Goal: Information Seeking & Learning: Learn about a topic

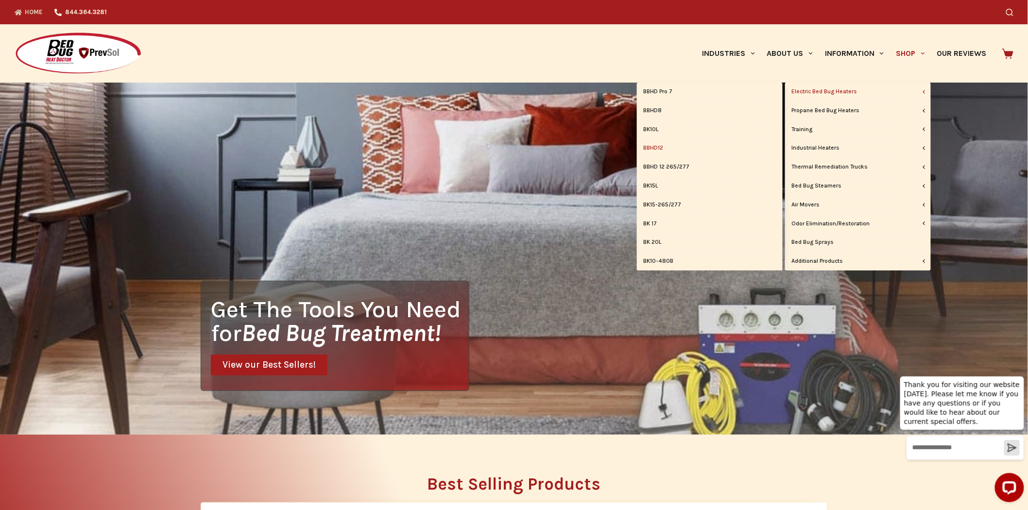
click at [657, 148] on link "BBHD12" at bounding box center [710, 148] width 146 height 18
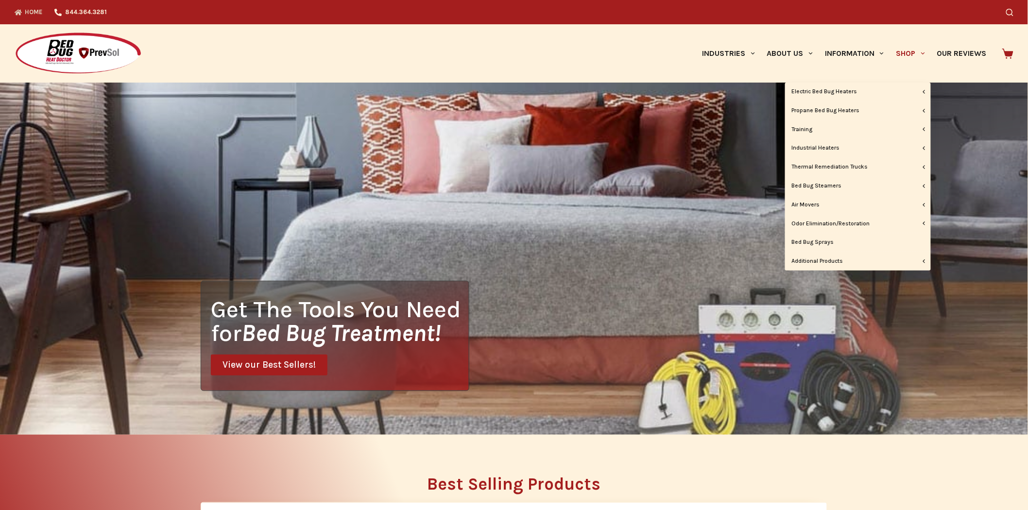
click at [926, 55] on span "Primary" at bounding box center [924, 54] width 12 height 12
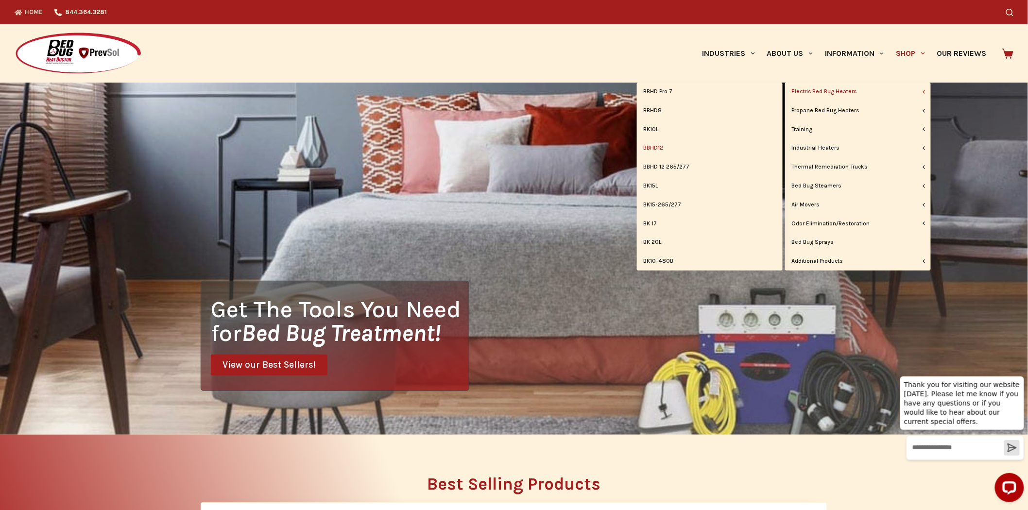
click at [663, 149] on link "BBHD12" at bounding box center [710, 148] width 146 height 18
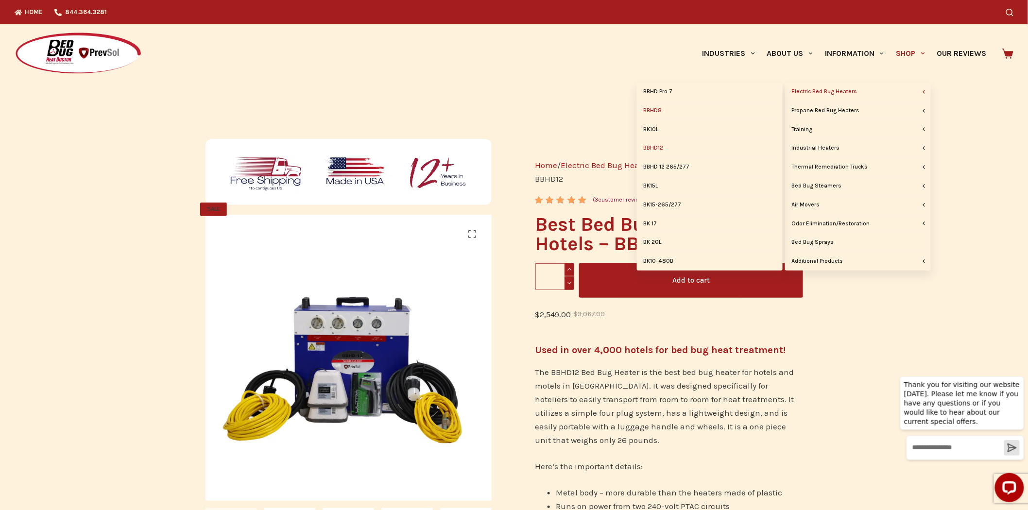
click at [648, 106] on link "BBHD8" at bounding box center [710, 111] width 146 height 18
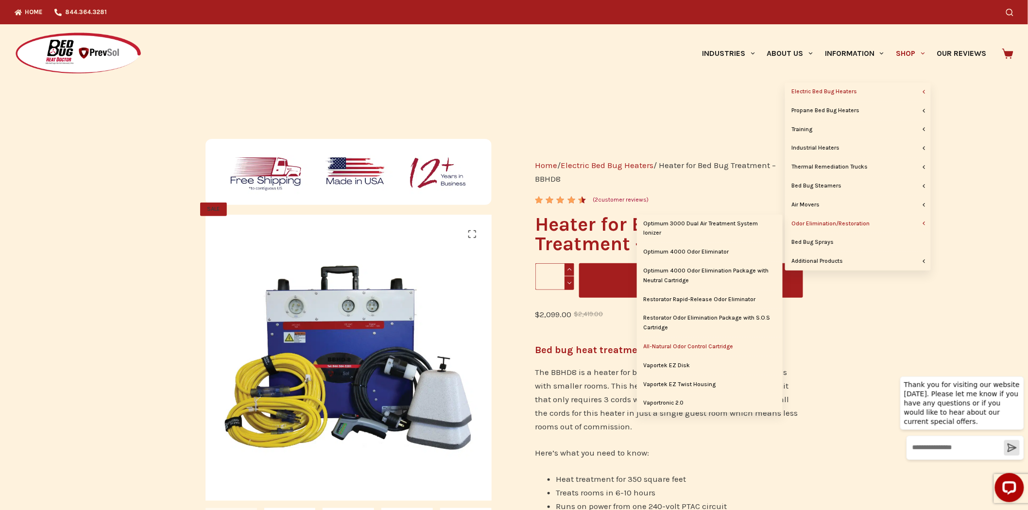
click at [708, 350] on link "All-Natural Odor Control Cartridge" at bounding box center [710, 347] width 146 height 18
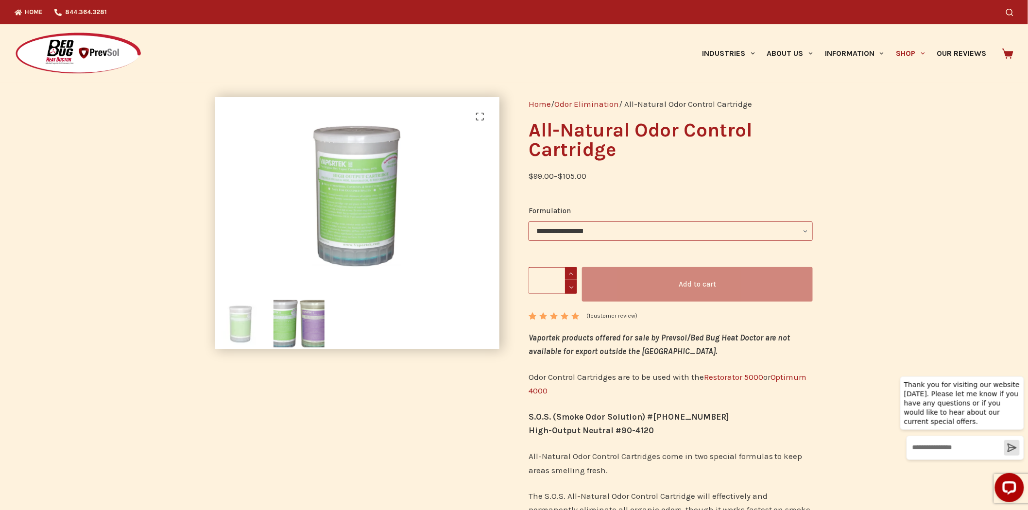
click at [689, 232] on select "**********" at bounding box center [671, 231] width 284 height 19
select select "*******"
click at [529, 222] on select "**********" at bounding box center [671, 231] width 284 height 19
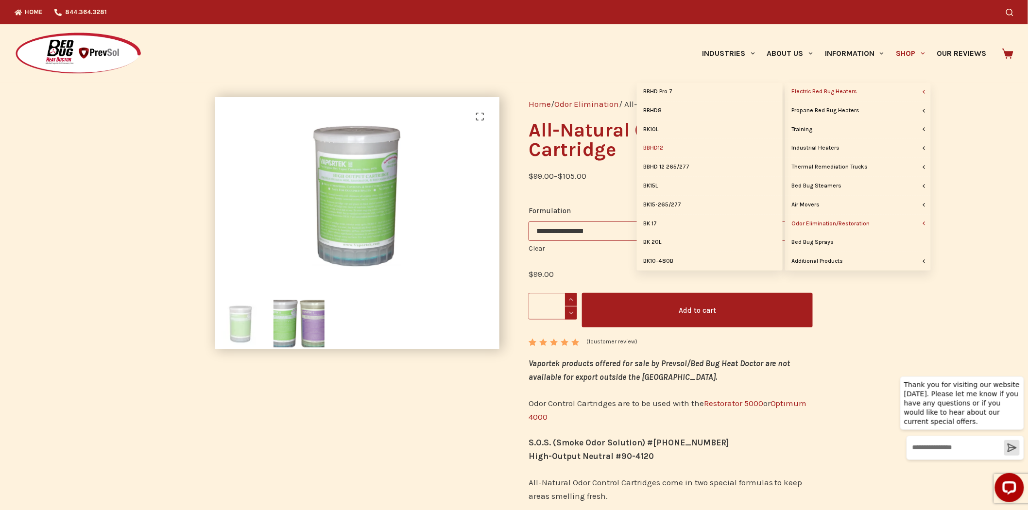
click at [657, 149] on link "BBHD12" at bounding box center [710, 148] width 146 height 18
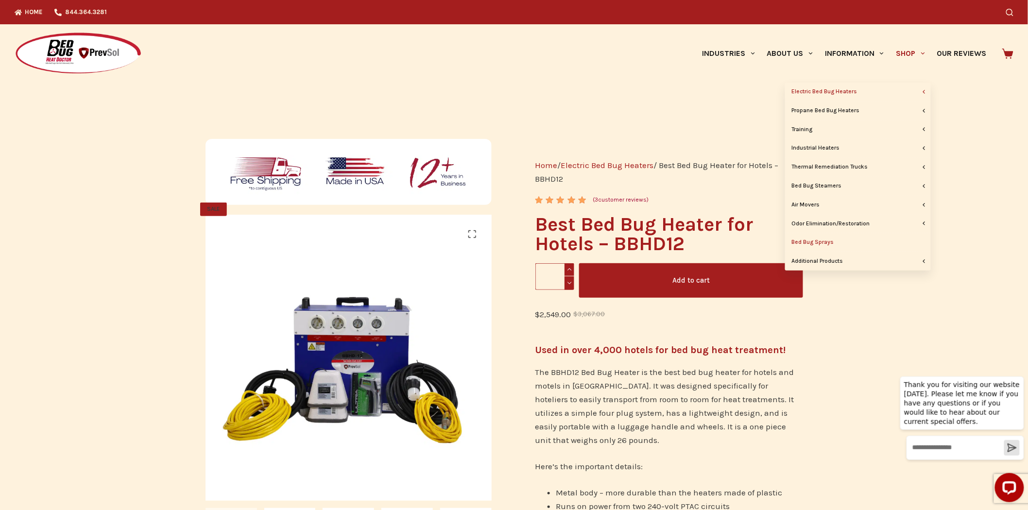
click at [827, 243] on link "Bed Bug Sprays" at bounding box center [858, 242] width 146 height 18
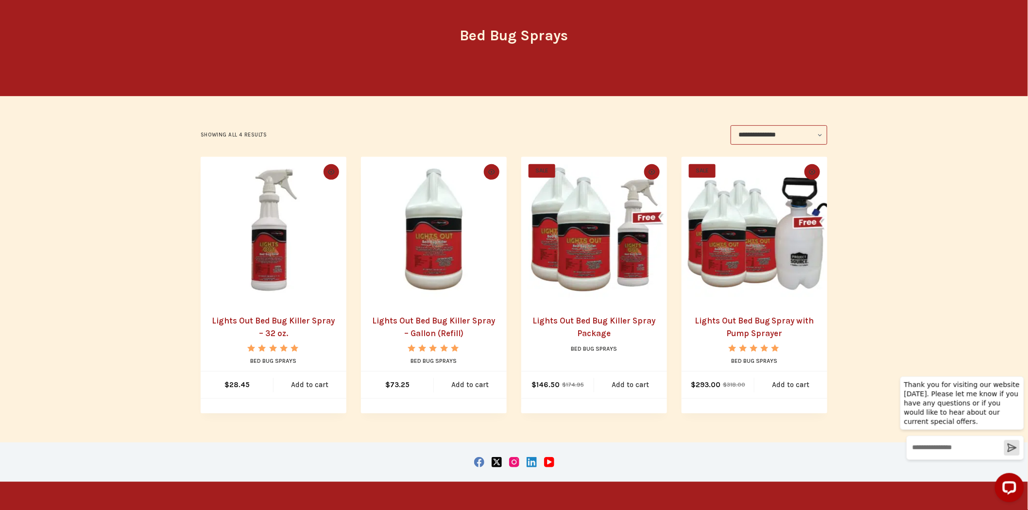
click at [593, 258] on img "Lights Out Bed Bug Killer Spray Package" at bounding box center [594, 230] width 146 height 146
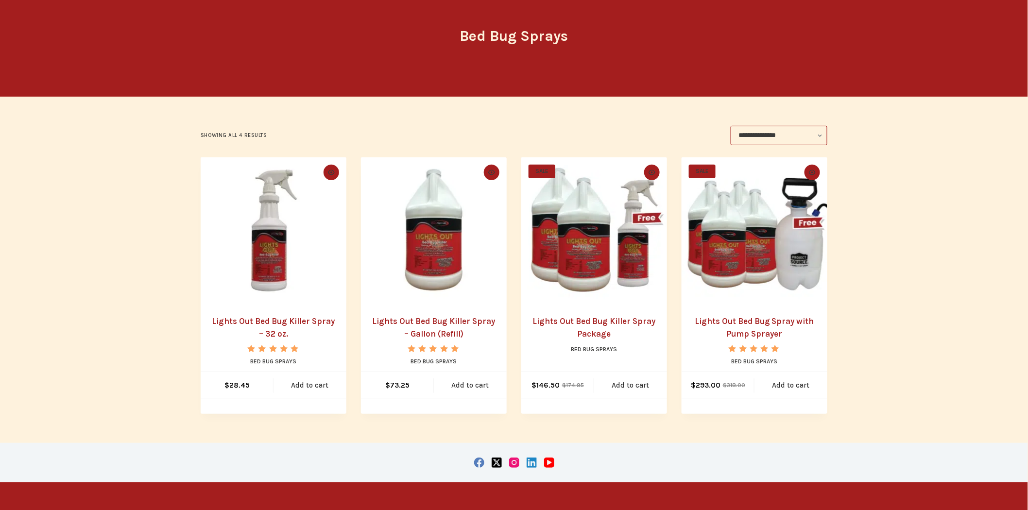
scroll to position [107, 0]
click at [259, 264] on img "Lights Out Bed Bug Killer Spray - 32 oz." at bounding box center [274, 230] width 146 height 146
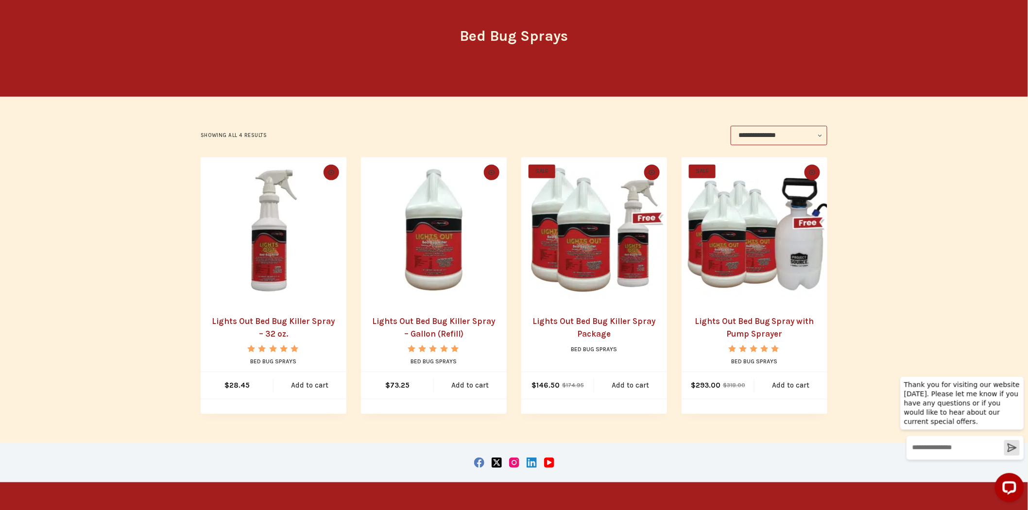
scroll to position [0, 0]
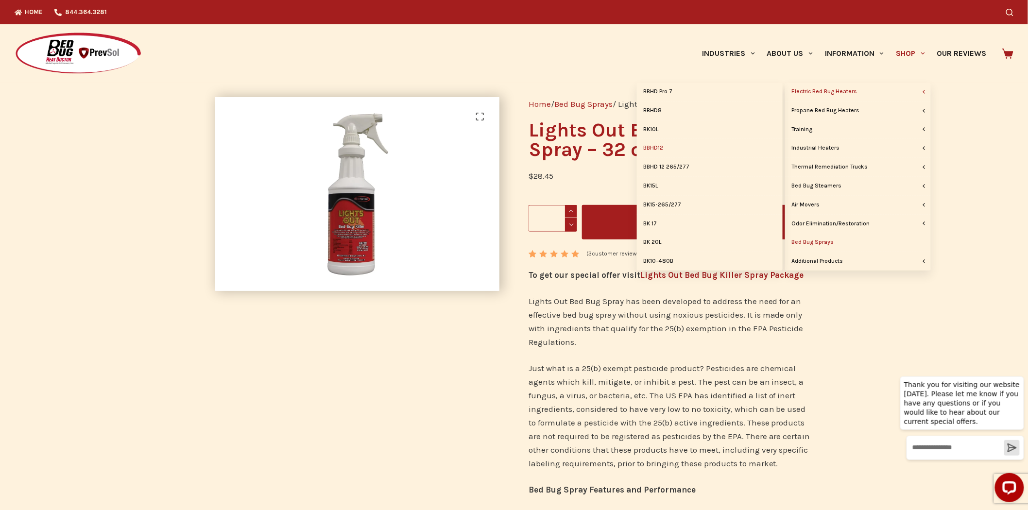
click at [653, 151] on link "BBHD12" at bounding box center [710, 148] width 146 height 18
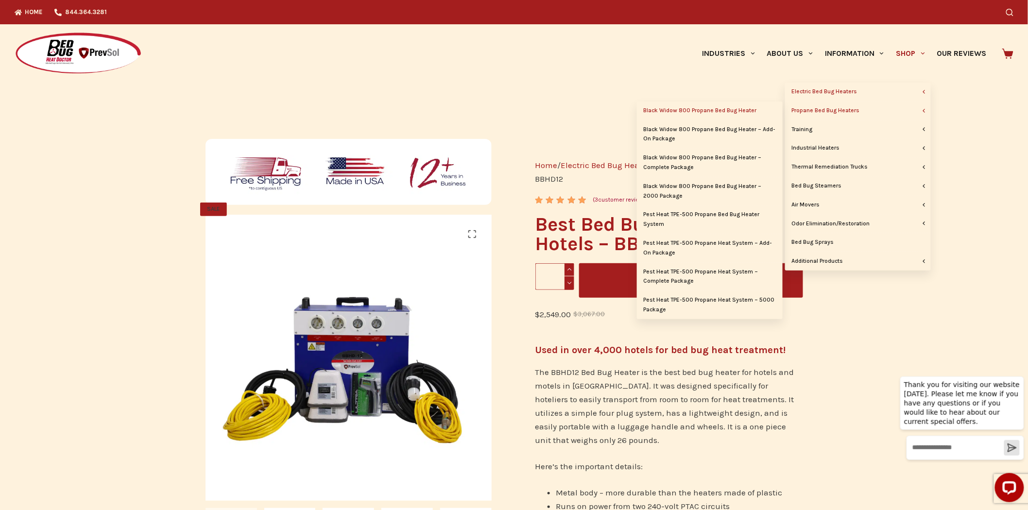
click at [735, 105] on link "Black Widow 800 Propane Bed Bug Heater" at bounding box center [710, 111] width 146 height 18
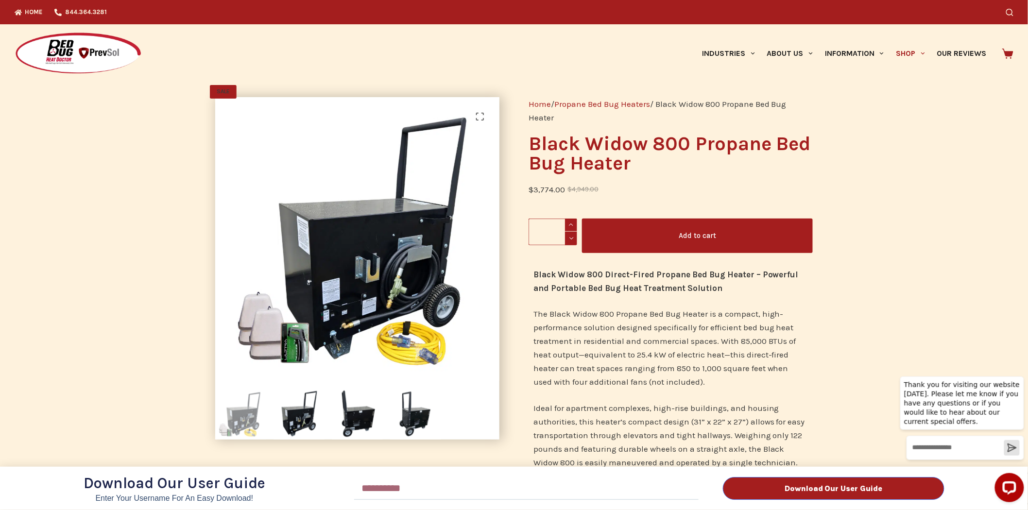
click at [914, 51] on div "Download Our User Guide Enter Your Username for an Easy Download! Email Downloa…" at bounding box center [514, 255] width 1028 height 510
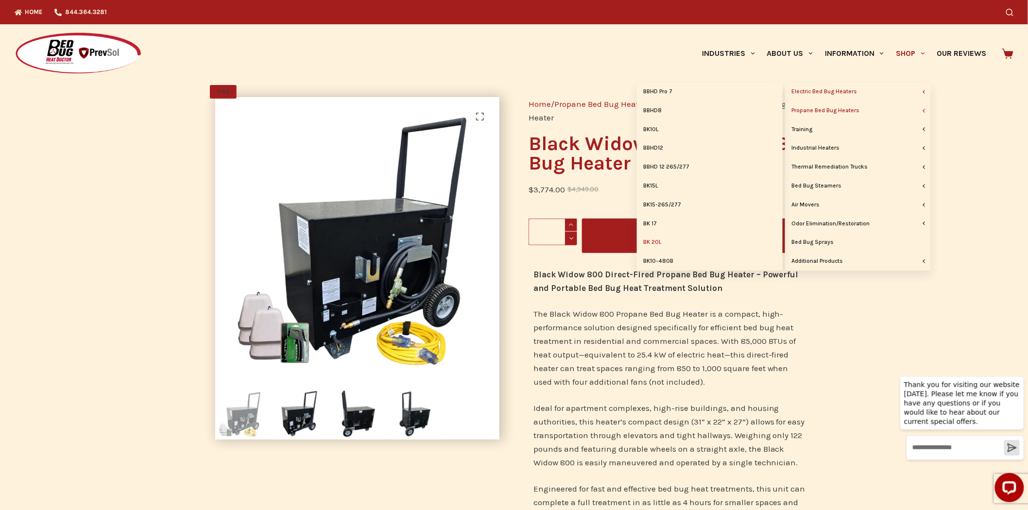
click at [656, 245] on link "BK 20L" at bounding box center [710, 242] width 146 height 18
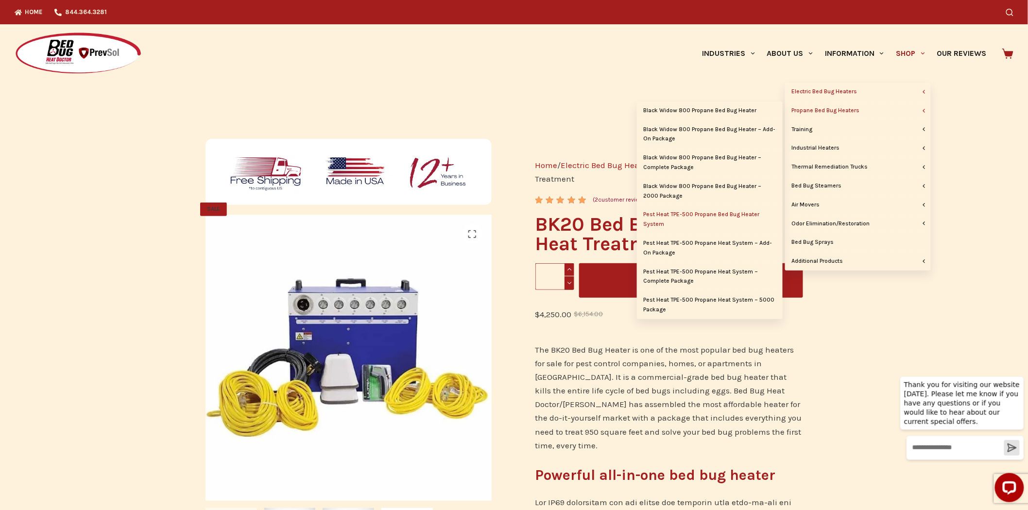
click at [710, 211] on link "Pest Heat TPE-500 Propane Bed Bug Heater System" at bounding box center [710, 220] width 146 height 28
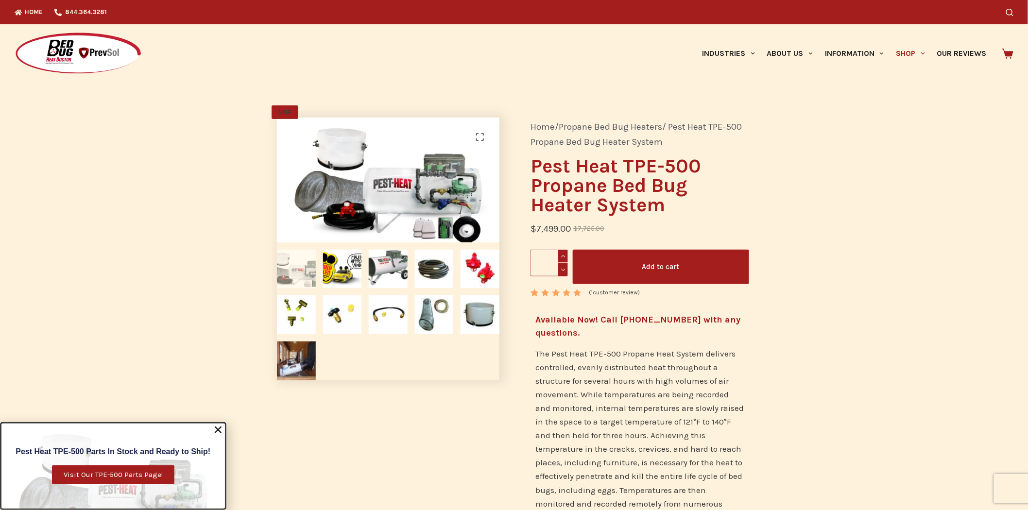
drag, startPoint x: 123, startPoint y: 478, endPoint x: 132, endPoint y: 479, distance: 9.2
click at [123, 478] on span "Visit Our TPE-500 Parts Page!" at bounding box center [113, 474] width 99 height 7
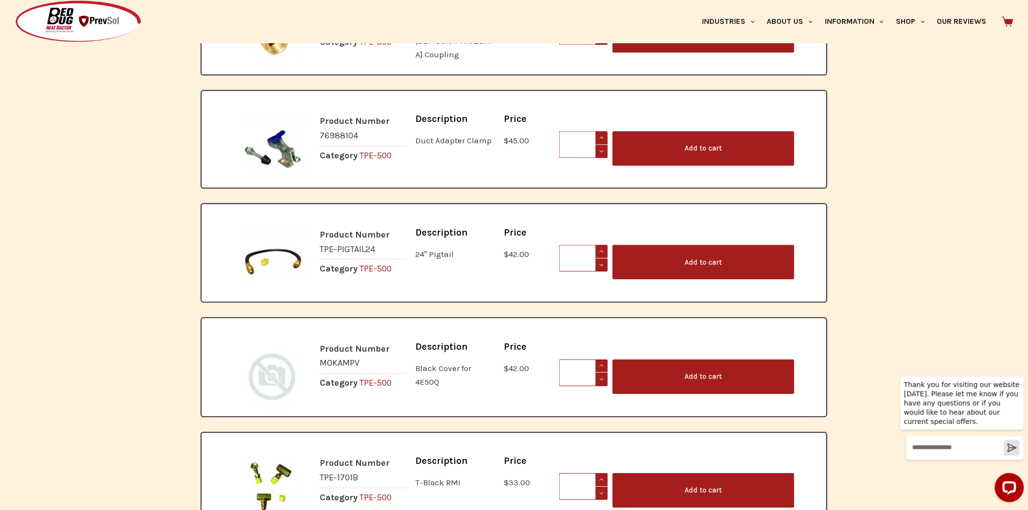
scroll to position [4212, 0]
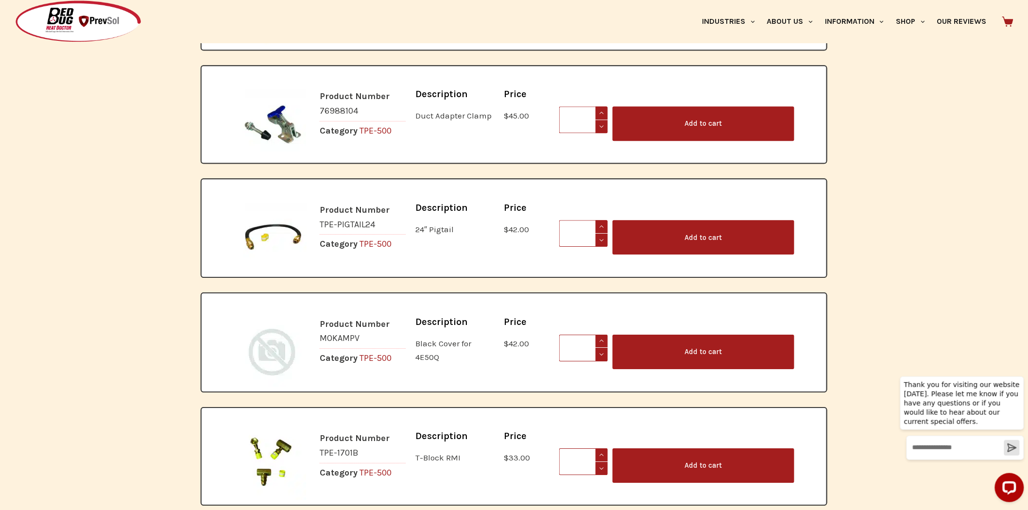
click at [450, 317] on h5 "Description" at bounding box center [455, 322] width 79 height 10
click at [370, 317] on span "Product Number MOKAMPV" at bounding box center [363, 333] width 87 height 32
click at [289, 317] on img at bounding box center [272, 351] width 69 height 69
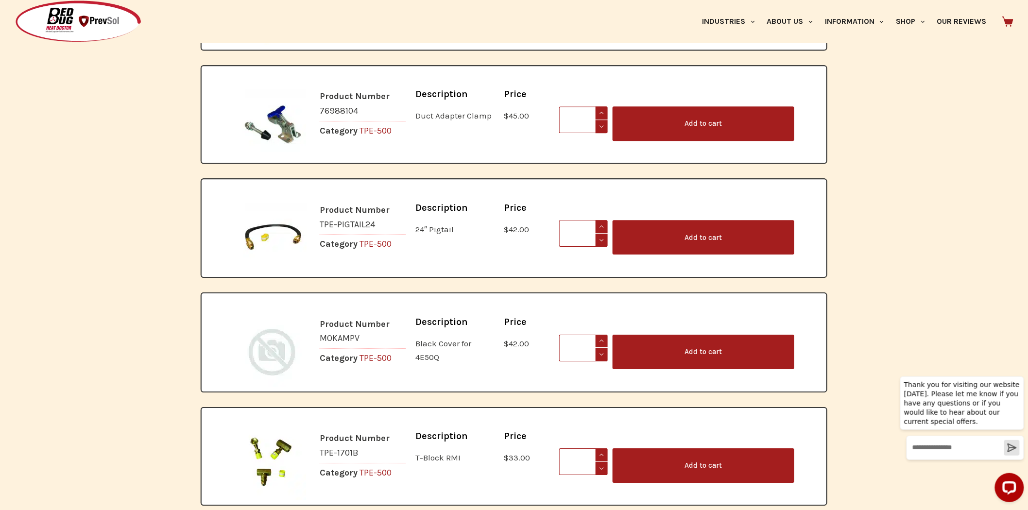
click at [269, 317] on img at bounding box center [272, 351] width 69 height 69
click at [266, 203] on img at bounding box center [272, 237] width 69 height 69
click at [376, 203] on span "Product Number TPE-PIGTAIL24" at bounding box center [363, 219] width 87 height 32
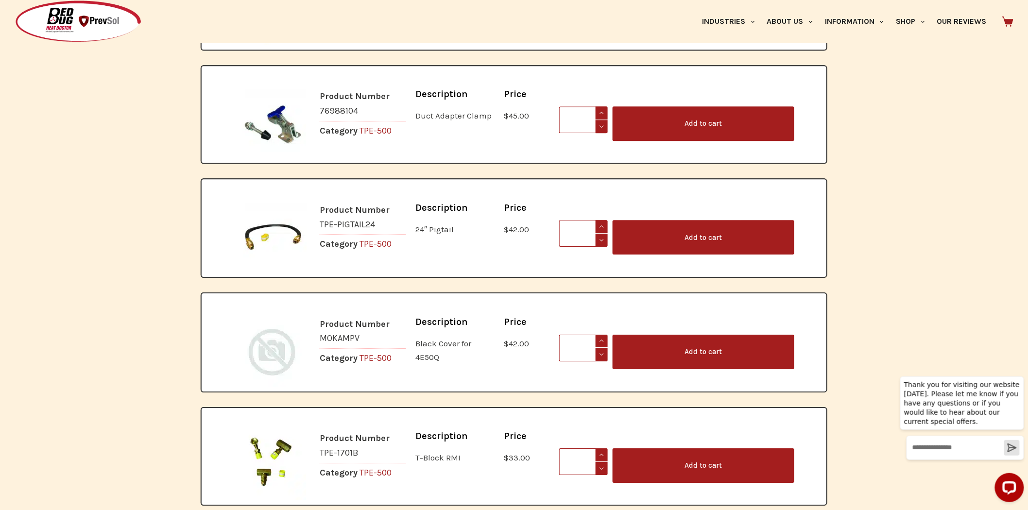
click at [376, 203] on span "Product Number TPE-PIGTAIL24" at bounding box center [363, 219] width 87 height 32
click at [463, 339] on p "Black Cover for 4E50Q" at bounding box center [444, 350] width 56 height 23
click at [470, 322] on div "Description Black Cover for 4E50Q" at bounding box center [455, 341] width 88 height 56
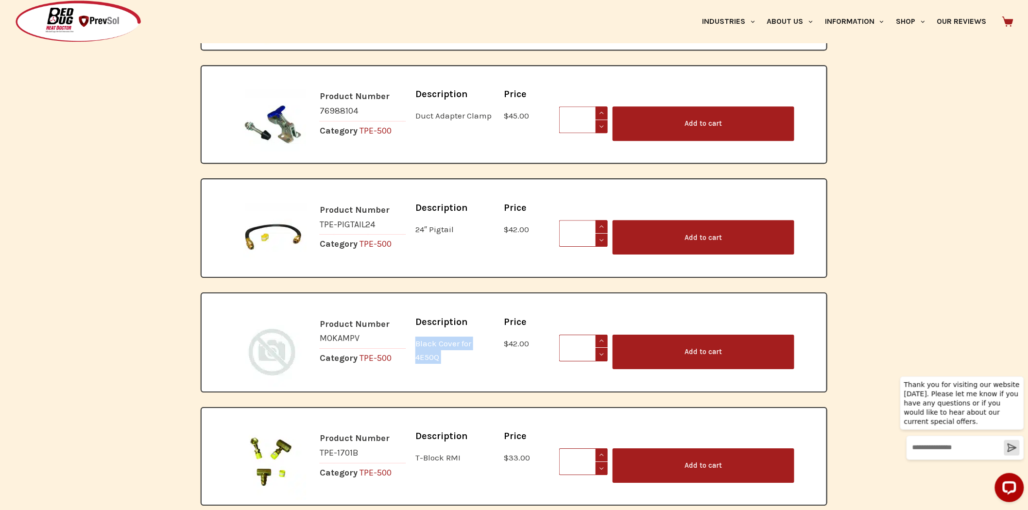
click at [460, 339] on p "Black Cover for 4E50Q" at bounding box center [444, 350] width 56 height 23
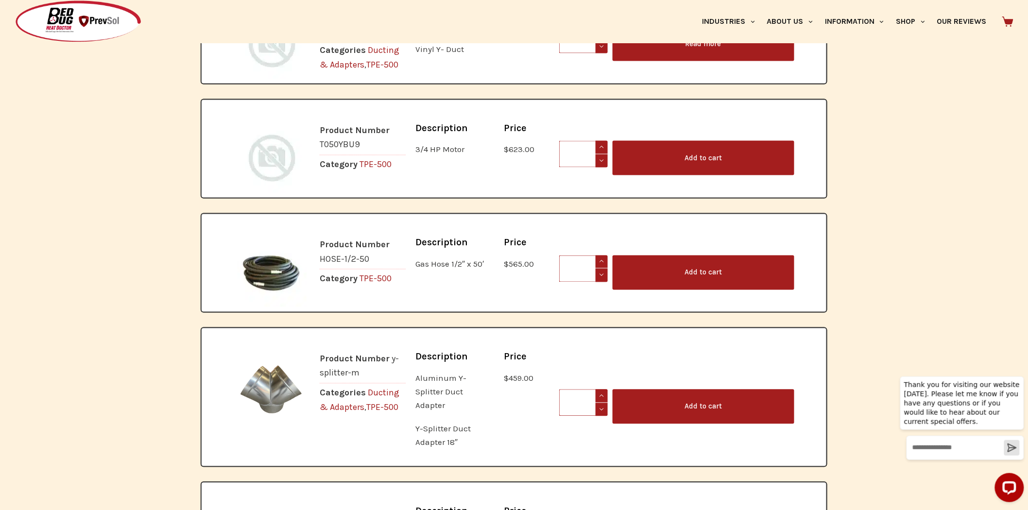
scroll to position [432, 0]
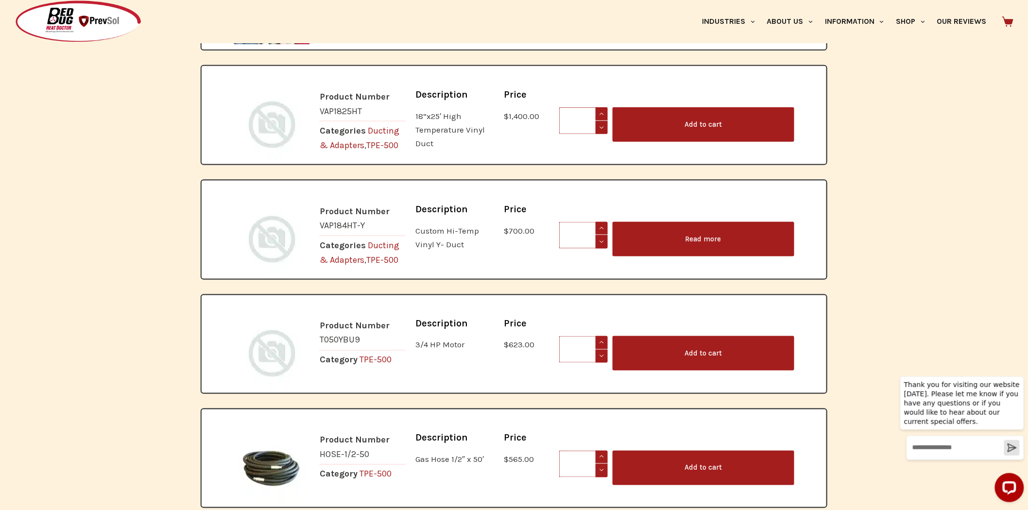
click at [278, 348] on img at bounding box center [272, 353] width 69 height 69
click at [266, 324] on img at bounding box center [272, 353] width 69 height 69
click at [270, 440] on img at bounding box center [272, 468] width 69 height 69
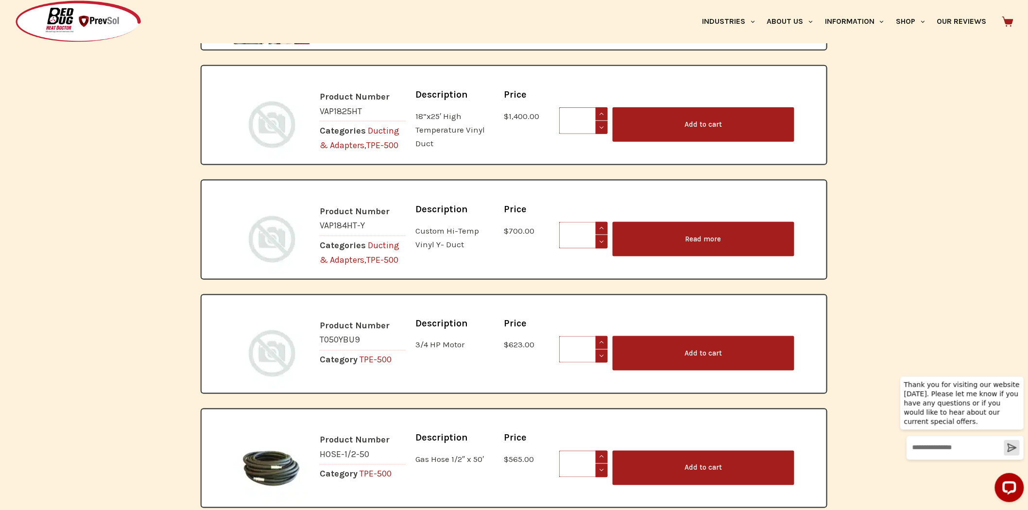
click at [270, 440] on img at bounding box center [272, 468] width 69 height 69
click at [341, 435] on span "Product Number" at bounding box center [355, 440] width 70 height 11
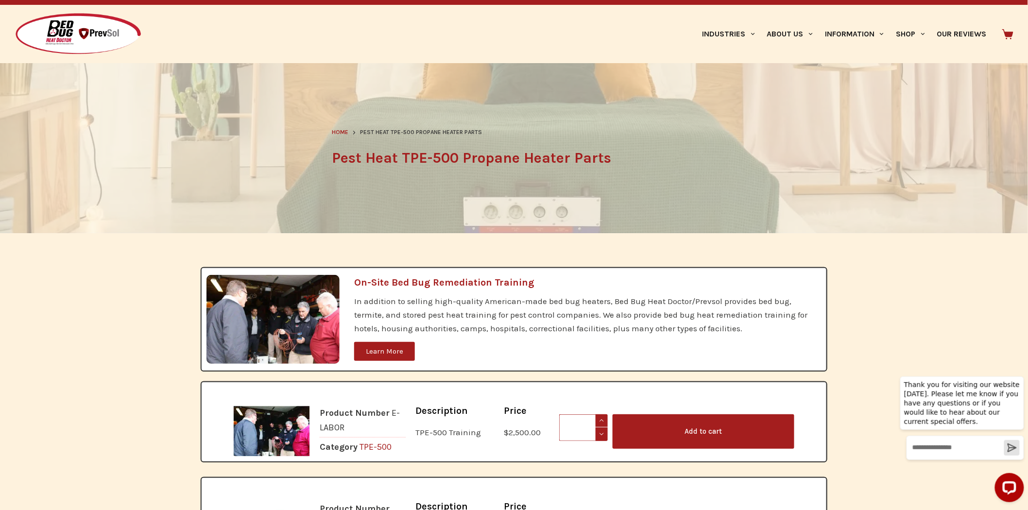
scroll to position [0, 0]
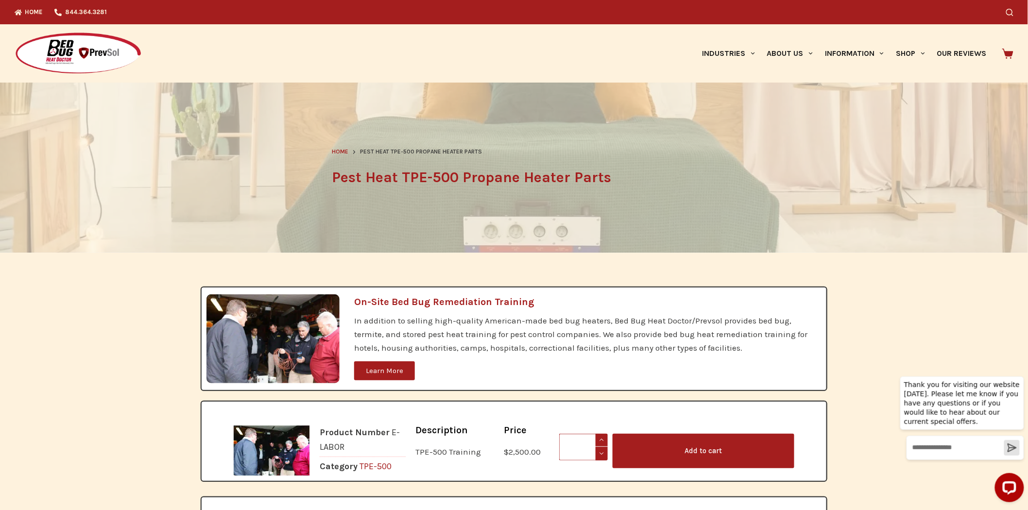
click at [458, 186] on h1 "Pest Heat TPE-500 Propane Heater Parts" at bounding box center [514, 178] width 365 height 22
